Goal: Find specific page/section: Find specific page/section

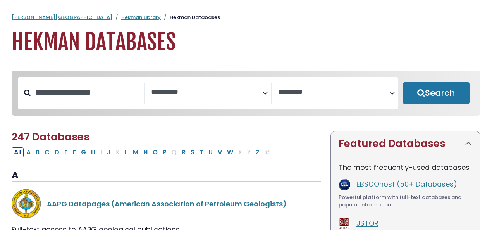
select select "Database Subject Filter"
select select "Database Vendors Filter"
click at [121, 15] on link "Hekman Library" at bounding box center [141, 17] width 40 height 7
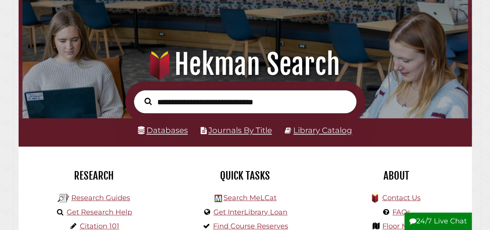
scroll to position [39, 0]
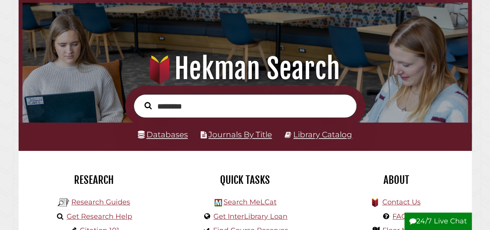
type input "********"
click at [305, 131] on link "Library Catalog" at bounding box center [323, 134] width 59 height 10
